Goal: Transaction & Acquisition: Obtain resource

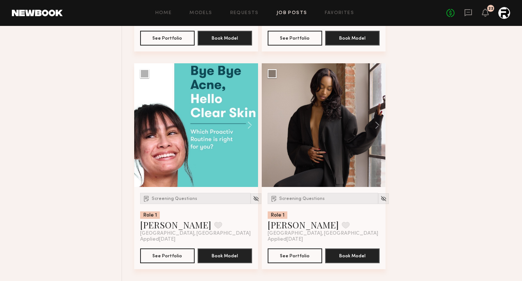
scroll to position [3109, 0]
click at [179, 122] on div at bounding box center [196, 125] width 124 height 124
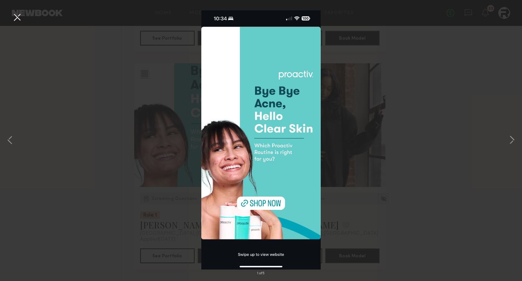
click at [162, 126] on div "1 of 5" at bounding box center [261, 140] width 522 height 281
click at [85, 127] on div "1 of 5" at bounding box center [261, 140] width 522 height 281
drag, startPoint x: 19, startPoint y: 19, endPoint x: 21, endPoint y: 23, distance: 3.8
click at [19, 19] on button at bounding box center [17, 17] width 12 height 13
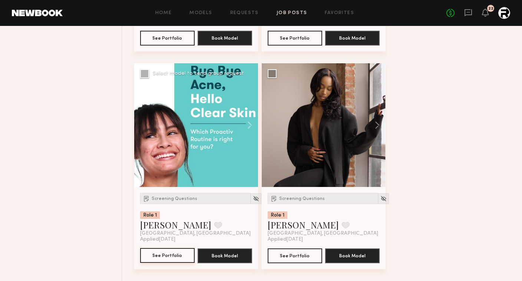
click at [181, 255] on button "See Portfolio" at bounding box center [167, 255] width 54 height 15
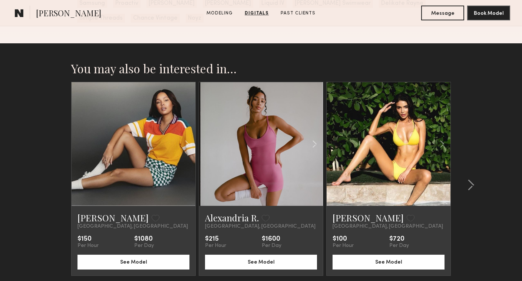
scroll to position [1140, 0]
